Goal: Transaction & Acquisition: Purchase product/service

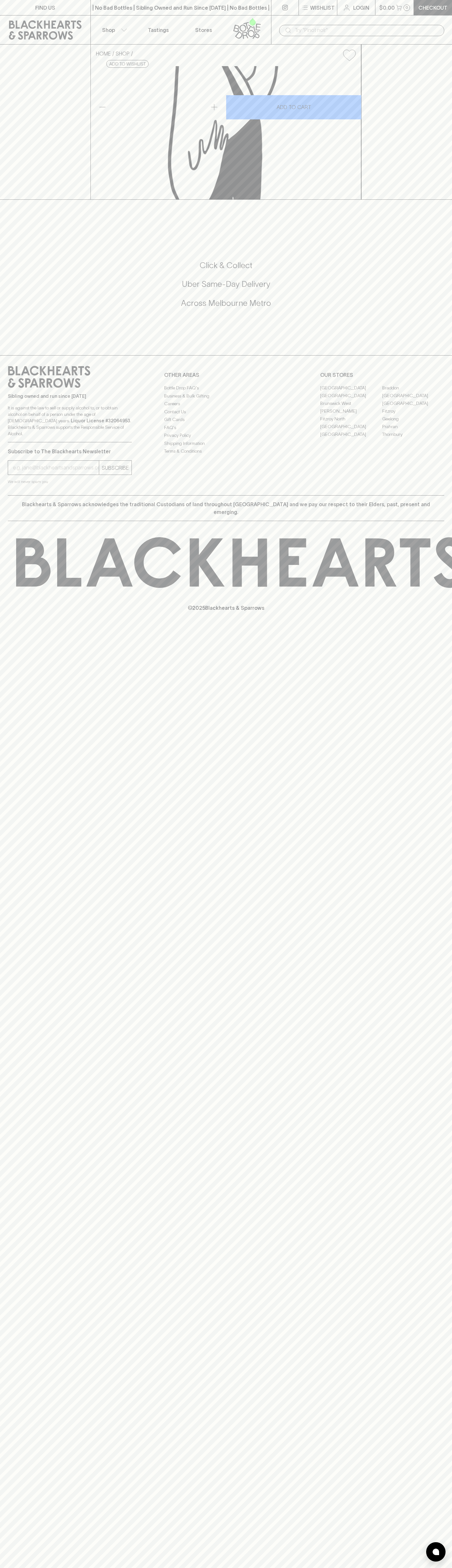
click at [440, 23] on div "​" at bounding box center [361, 30] width 181 height 29
click at [24, 1567] on html "FIND US | No Bad Bottles | Sibling Owned and Run Since 2006 | No Bad Bottles | …" at bounding box center [226, 784] width 452 height 1568
click at [31, 941] on div "FIND US | No Bad Bottles | Sibling Owned and Run Since 2006 | No Bad Bottles | …" at bounding box center [226, 784] width 452 height 1568
